Goal: Task Accomplishment & Management: Use online tool/utility

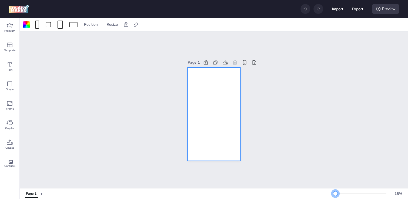
drag, startPoint x: 343, startPoint y: 192, endPoint x: 336, endPoint y: 192, distance: 7.6
click at [336, 192] on div at bounding box center [335, 193] width 4 height 4
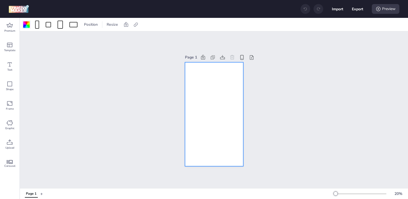
click at [28, 25] on div at bounding box center [26, 24] width 6 height 6
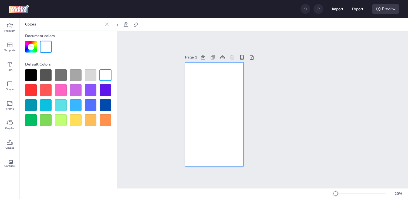
click at [28, 74] on div at bounding box center [31, 75] width 12 height 12
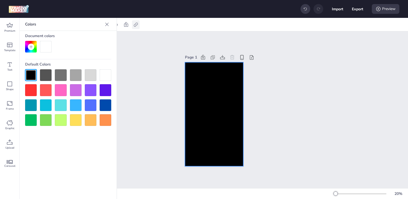
click at [134, 25] on icon at bounding box center [135, 24] width 5 height 5
click at [106, 37] on span "Activate hyperlink" at bounding box center [101, 38] width 30 height 6
click at [82, 39] on input "Activate hyperlink" at bounding box center [81, 41] width 4 height 4
checkbox input "true"
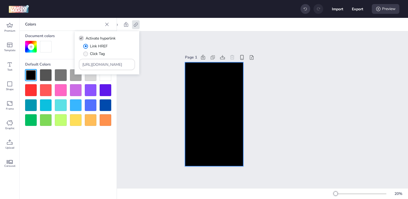
click at [89, 52] on label "Click Tag" at bounding box center [93, 53] width 25 height 9
click at [86, 54] on input "Click Tag" at bounding box center [85, 56] width 4 height 4
radio input "true"
drag, startPoint x: 119, startPoint y: 62, endPoint x: 73, endPoint y: 61, distance: 46.0
click at [73, 61] on body "Import Export Preview Premium Template Text Shape Frame Graphic Upload Carousel…" at bounding box center [204, 99] width 408 height 199
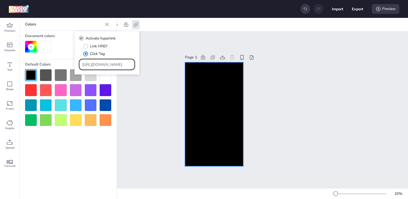
paste input "[DOMAIN_NAME][URL]"
type input "[URL][DOMAIN_NAME]"
click at [146, 108] on div "Page 1" at bounding box center [214, 109] width 388 height 156
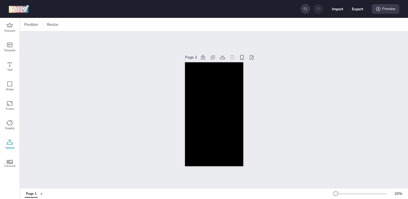
click at [7, 143] on icon at bounding box center [9, 142] width 6 height 6
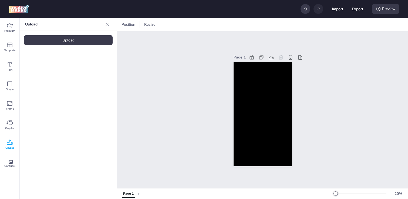
click at [69, 43] on div "Upload" at bounding box center [68, 40] width 89 height 10
click at [45, 78] on video at bounding box center [45, 76] width 43 height 22
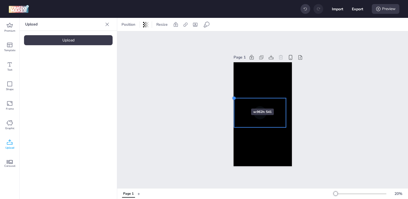
drag, startPoint x: 240, startPoint y: 102, endPoint x: 235, endPoint y: 99, distance: 5.7
click at [235, 99] on div at bounding box center [234, 98] width 4 height 4
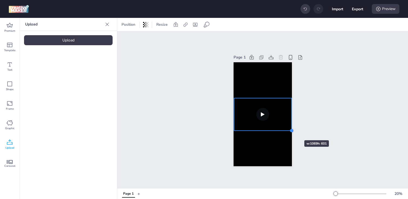
drag, startPoint x: 285, startPoint y: 127, endPoint x: 288, endPoint y: 130, distance: 4.4
click at [288, 130] on div at bounding box center [263, 114] width 58 height 104
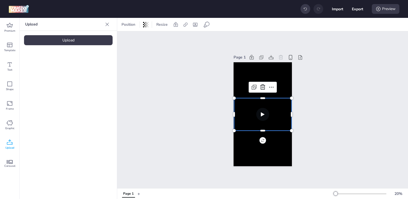
click at [249, 116] on video at bounding box center [263, 114] width 58 height 32
click at [187, 23] on icon at bounding box center [185, 24] width 5 height 5
click at [154, 38] on span "Activate hyperlink" at bounding box center [150, 38] width 30 height 6
click at [132, 39] on input "Activate hyperlink" at bounding box center [130, 41] width 4 height 4
checkbox input "true"
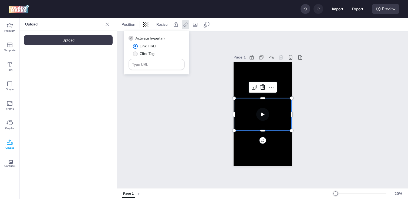
click at [138, 52] on label "Click Tag" at bounding box center [143, 53] width 25 height 9
click at [136, 54] on input "Click Tag" at bounding box center [135, 56] width 4 height 4
radio input "true"
click at [153, 65] on input "Type URL" at bounding box center [156, 65] width 49 height 6
paste input "[URL][DOMAIN_NAME]"
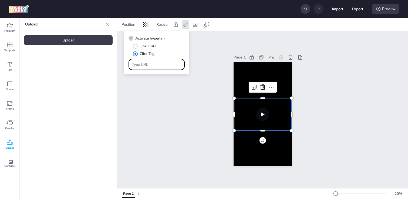
type input "[URL][DOMAIN_NAME]"
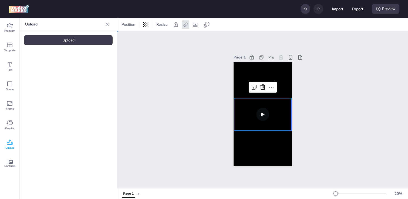
click at [169, 116] on div "Page 1" at bounding box center [262, 109] width 291 height 156
click at [249, 121] on video at bounding box center [263, 114] width 58 height 32
click at [233, 98] on div at bounding box center [234, 97] width 4 height 4
click at [244, 116] on video at bounding box center [263, 114] width 58 height 33
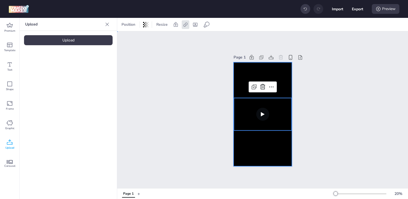
click at [242, 74] on div at bounding box center [263, 114] width 58 height 104
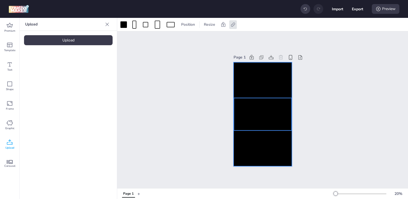
click at [246, 114] on video at bounding box center [263, 114] width 58 height 33
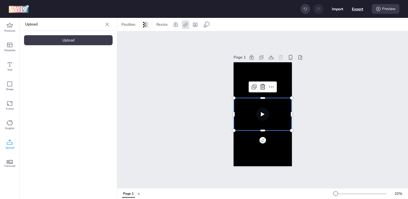
click at [354, 8] on button "Export" at bounding box center [357, 8] width 11 height 11
select select "html"
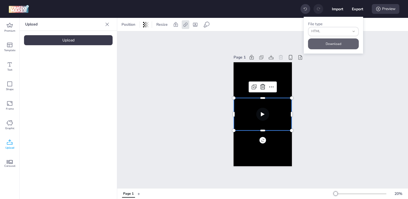
click at [323, 42] on button "Download" at bounding box center [333, 43] width 51 height 11
